Goal: Obtain resource: Download file/media

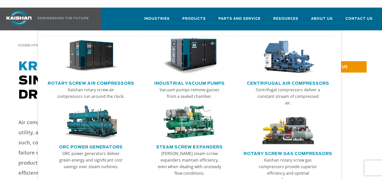
click at [93, 79] on link "Rotary Screw Air Compressors" at bounding box center [91, 83] width 87 height 8
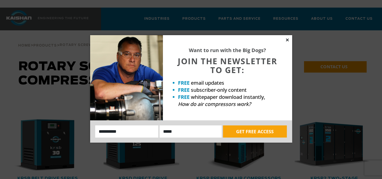
click at [287, 38] on icon at bounding box center [287, 40] width 5 height 5
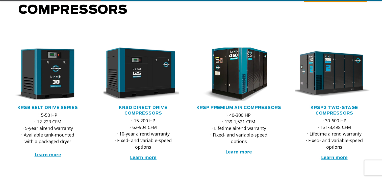
scroll to position [76, 0]
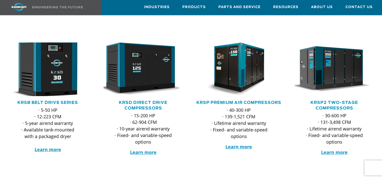
click at [51, 72] on img at bounding box center [43, 69] width 87 height 59
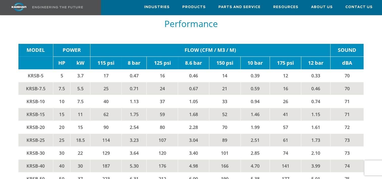
scroll to position [783, 0]
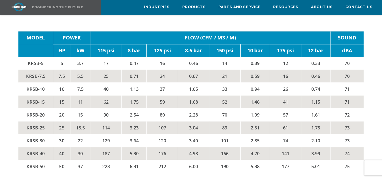
drag, startPoint x: 156, startPoint y: 83, endPoint x: 377, endPoint y: 49, distance: 223.8
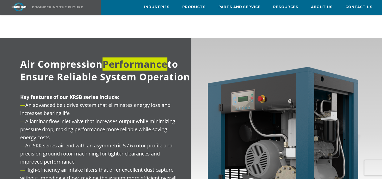
scroll to position [562, 0]
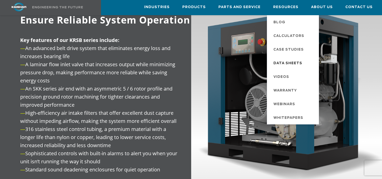
click at [286, 62] on span "Data Sheets" at bounding box center [287, 63] width 29 height 9
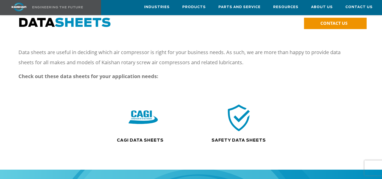
scroll to position [25, 0]
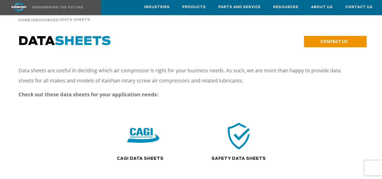
click at [143, 130] on img at bounding box center [143, 135] width 32 height 33
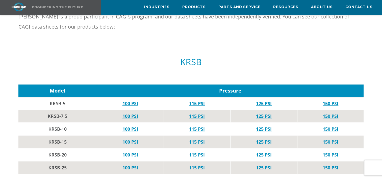
scroll to position [278, 0]
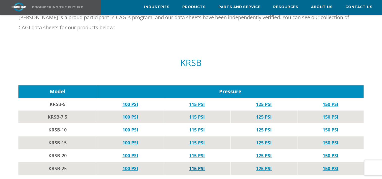
click at [192, 165] on link "115 PSI" at bounding box center [197, 168] width 16 height 6
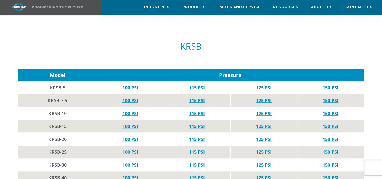
scroll to position [303, 0]
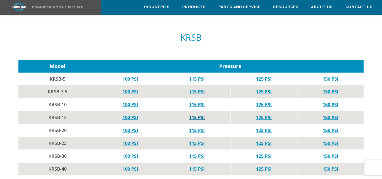
click at [195, 114] on link "115 PSI" at bounding box center [197, 117] width 16 height 6
click at [194, 153] on link "115 PSI" at bounding box center [197, 156] width 16 height 6
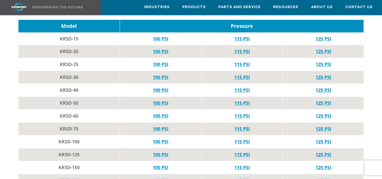
scroll to position [555, 0]
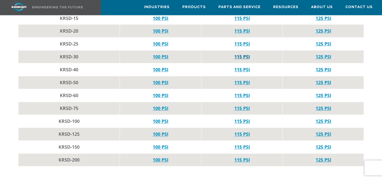
click at [240, 54] on link "115 PSI" at bounding box center [242, 57] width 16 height 6
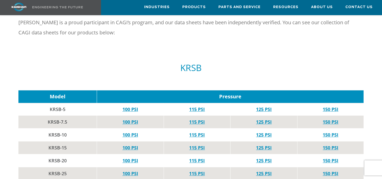
scroll to position [328, 0]
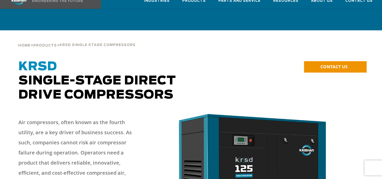
scroll to position [101, 0]
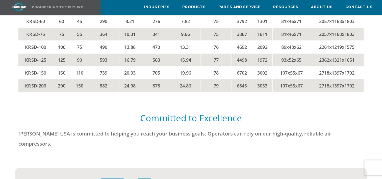
scroll to position [1086, 0]
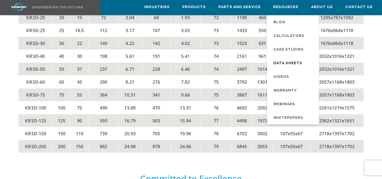
drag, startPoint x: 282, startPoint y: 62, endPoint x: 302, endPoint y: 60, distance: 20.6
click at [282, 62] on span "Data Sheets" at bounding box center [287, 63] width 29 height 9
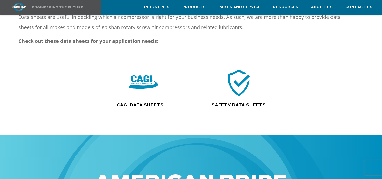
scroll to position [76, 0]
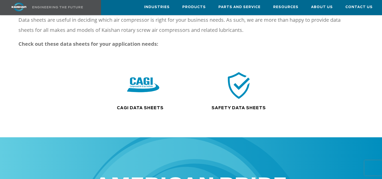
click at [151, 82] on img at bounding box center [143, 85] width 32 height 33
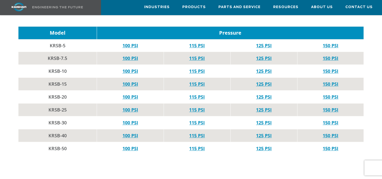
scroll to position [328, 0]
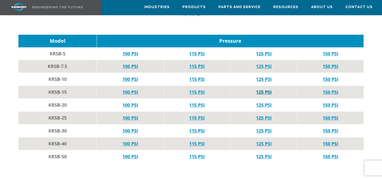
click at [268, 89] on link "125 PSI" at bounding box center [264, 92] width 16 height 6
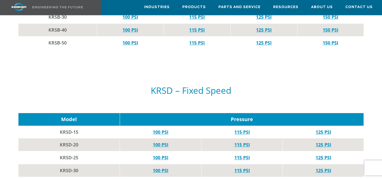
scroll to position [480, 0]
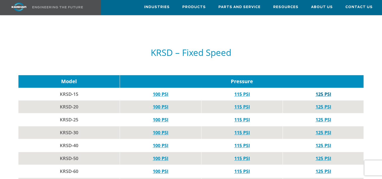
click at [323, 91] on link "125 PSI" at bounding box center [323, 94] width 16 height 6
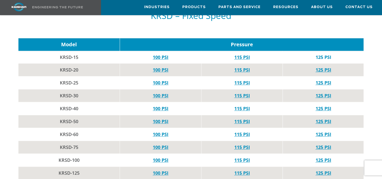
scroll to position [505, 0]
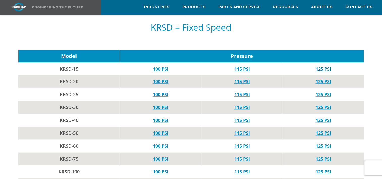
click at [322, 66] on link "125 PSI" at bounding box center [323, 69] width 16 height 6
click at [328, 104] on link "125 PSI" at bounding box center [323, 107] width 16 height 6
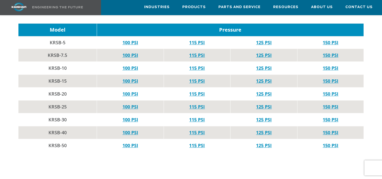
scroll to position [328, 0]
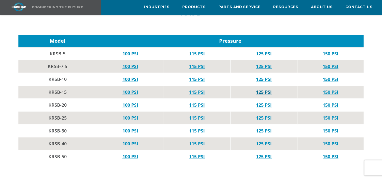
click at [269, 89] on link "125 PSI" at bounding box center [264, 92] width 16 height 6
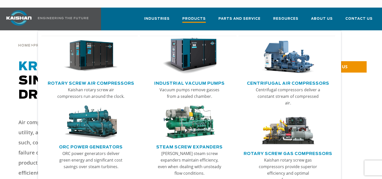
click at [201, 16] on span "Products" at bounding box center [193, 19] width 23 height 7
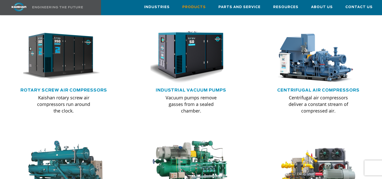
scroll to position [328, 0]
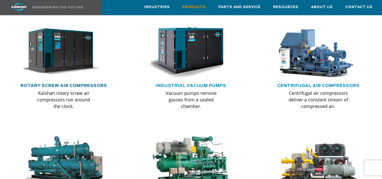
click at [50, 84] on link "Rotary Screw Air Compressors" at bounding box center [63, 86] width 87 height 4
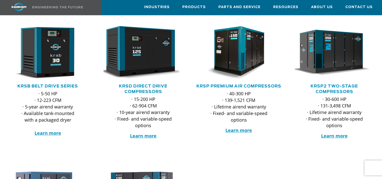
scroll to position [76, 0]
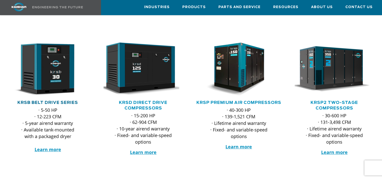
click at [58, 100] on link "KRSB Belt Drive Series" at bounding box center [47, 102] width 61 height 4
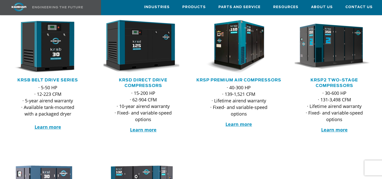
scroll to position [76, 0]
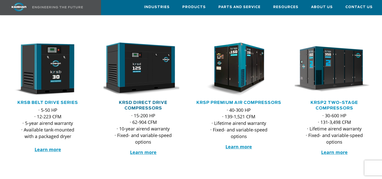
click at [149, 100] on link "KRSD Direct Drive Compressors" at bounding box center [143, 105] width 48 height 10
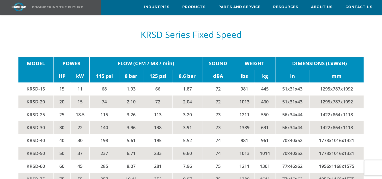
scroll to position [757, 0]
